Goal: Task Accomplishment & Management: Manage account settings

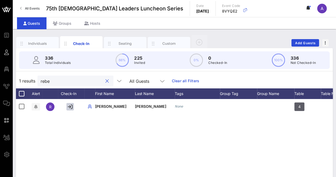
scroll to position [0, 60]
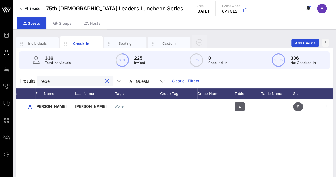
click at [105, 80] on button "clear icon" at bounding box center [106, 80] width 3 height 5
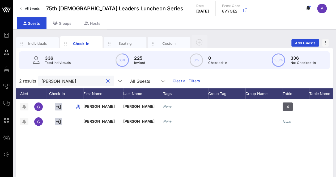
scroll to position [0, 0]
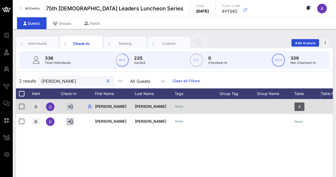
type input "gabriela"
click at [33, 106] on span "button" at bounding box center [36, 106] width 9 height 4
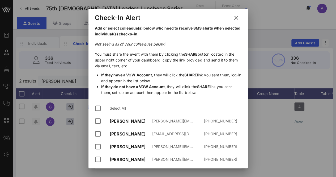
click at [124, 144] on div "[PERSON_NAME]" at bounding box center [131, 146] width 43 height 5
click at [96, 142] on div at bounding box center [98, 146] width 9 height 9
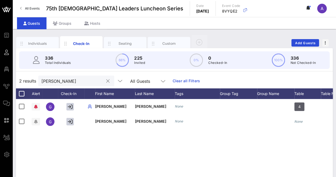
click at [106, 79] on button "clear icon" at bounding box center [107, 80] width 3 height 5
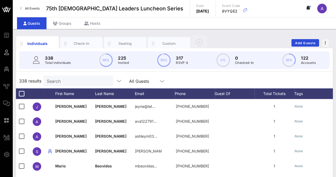
click at [57, 82] on input "Search" at bounding box center [78, 80] width 62 height 7
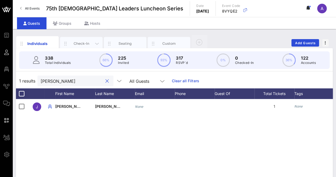
type input "[PERSON_NAME]"
click at [80, 43] on div "Check-In" at bounding box center [82, 43] width 24 height 5
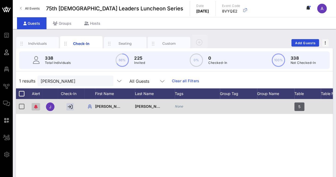
click at [36, 108] on icon "button" at bounding box center [36, 106] width 4 height 4
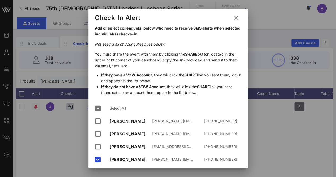
scroll to position [29, 0]
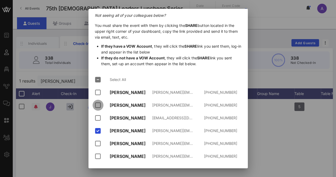
click at [97, 103] on div at bounding box center [98, 104] width 9 height 9
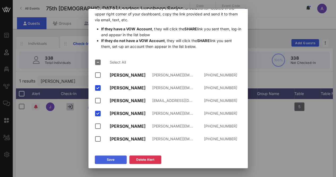
click at [115, 160] on button "Save" at bounding box center [111, 159] width 32 height 9
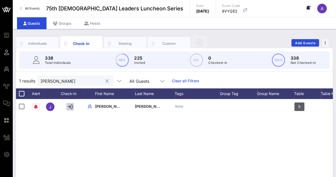
click at [105, 80] on button "clear icon" at bounding box center [106, 80] width 3 height 5
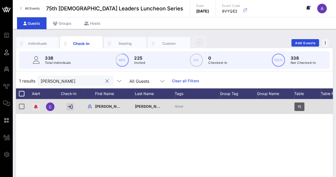
type input "[PERSON_NAME]"
click at [37, 107] on icon "button" at bounding box center [36, 106] width 4 height 4
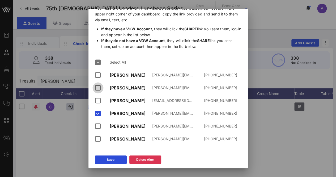
click at [99, 87] on div at bounding box center [98, 87] width 9 height 9
click at [118, 159] on button "Save" at bounding box center [111, 159] width 32 height 9
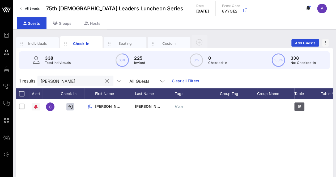
click at [105, 80] on button "clear icon" at bounding box center [106, 80] width 3 height 5
